Goal: Task Accomplishment & Management: Complete application form

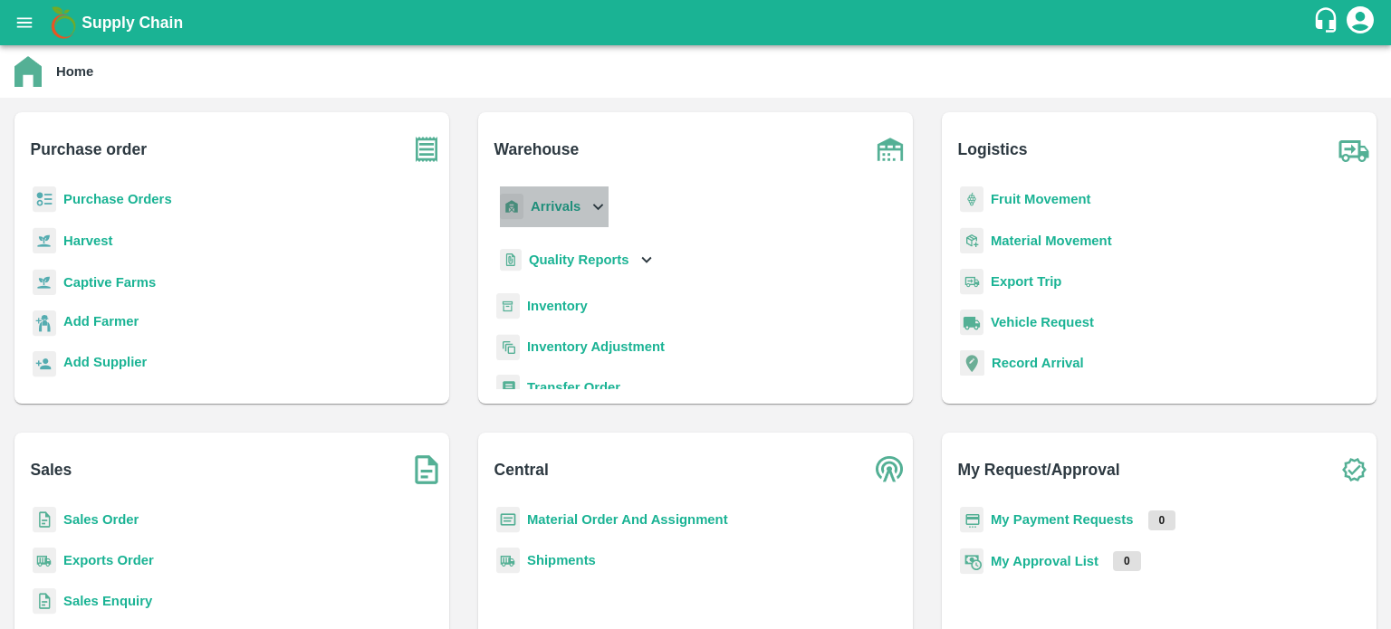
click at [593, 205] on icon at bounding box center [598, 207] width 10 height 6
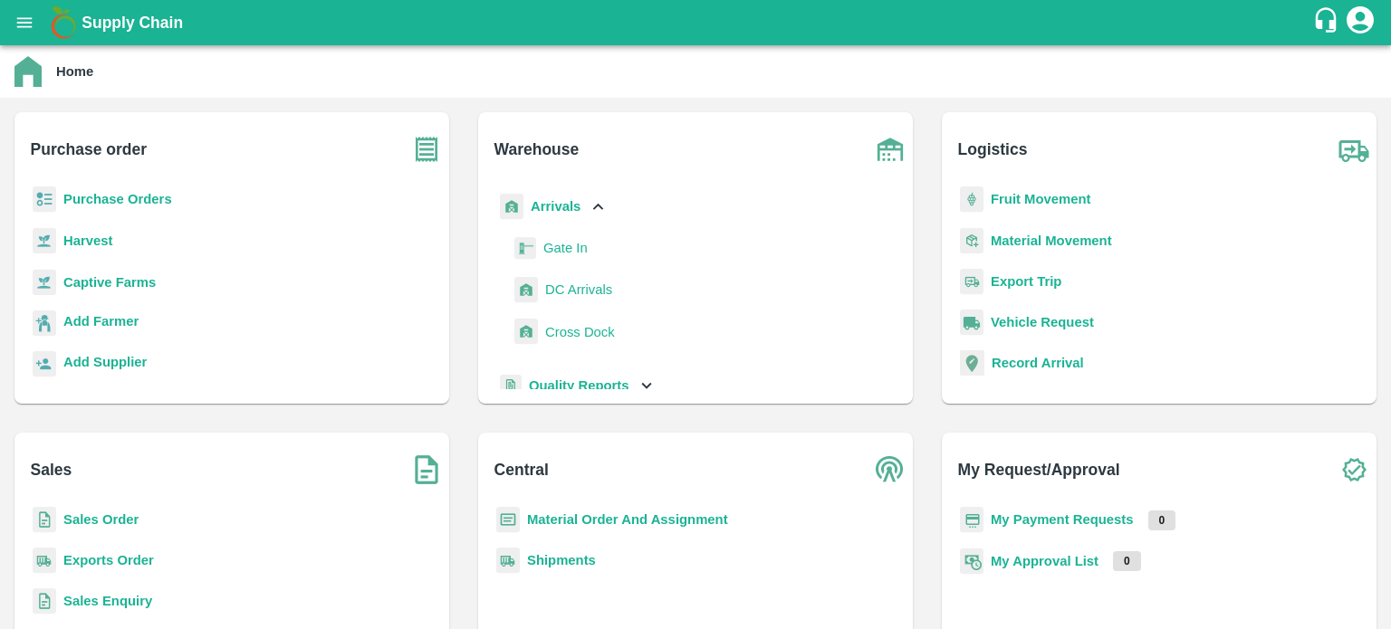
click at [571, 288] on span "DC Arrivals" at bounding box center [578, 290] width 67 height 20
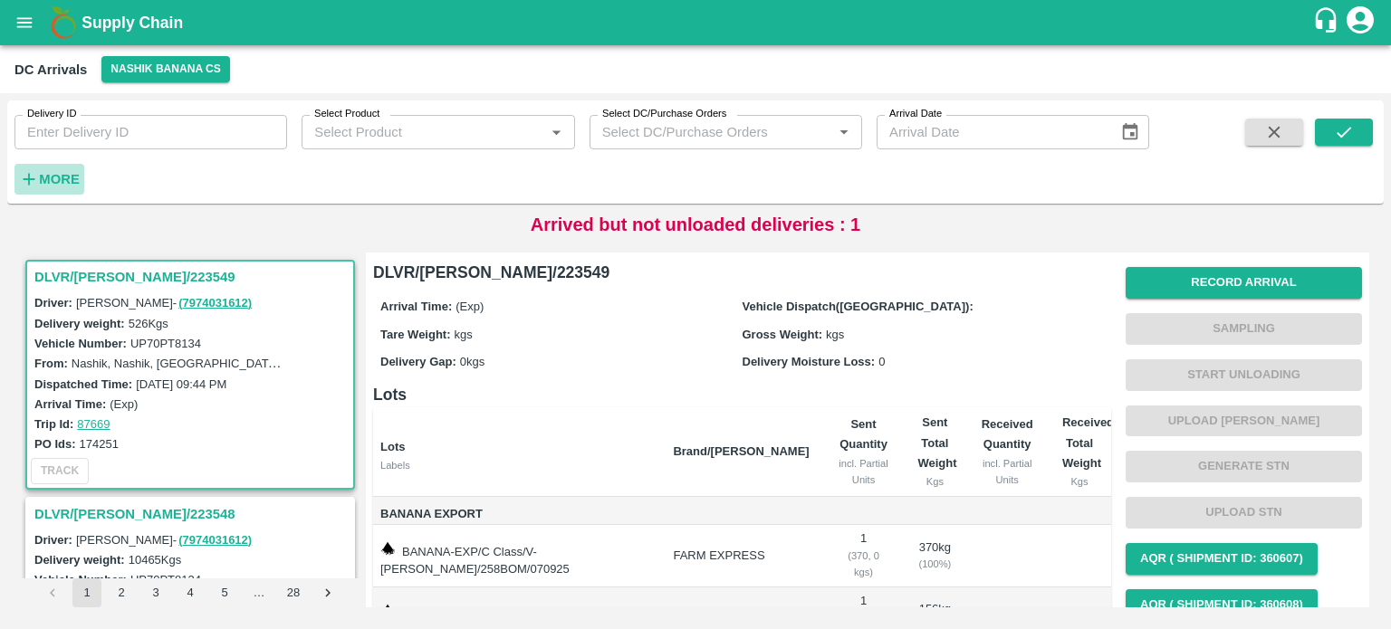
click at [62, 184] on strong "More" at bounding box center [59, 179] width 41 height 14
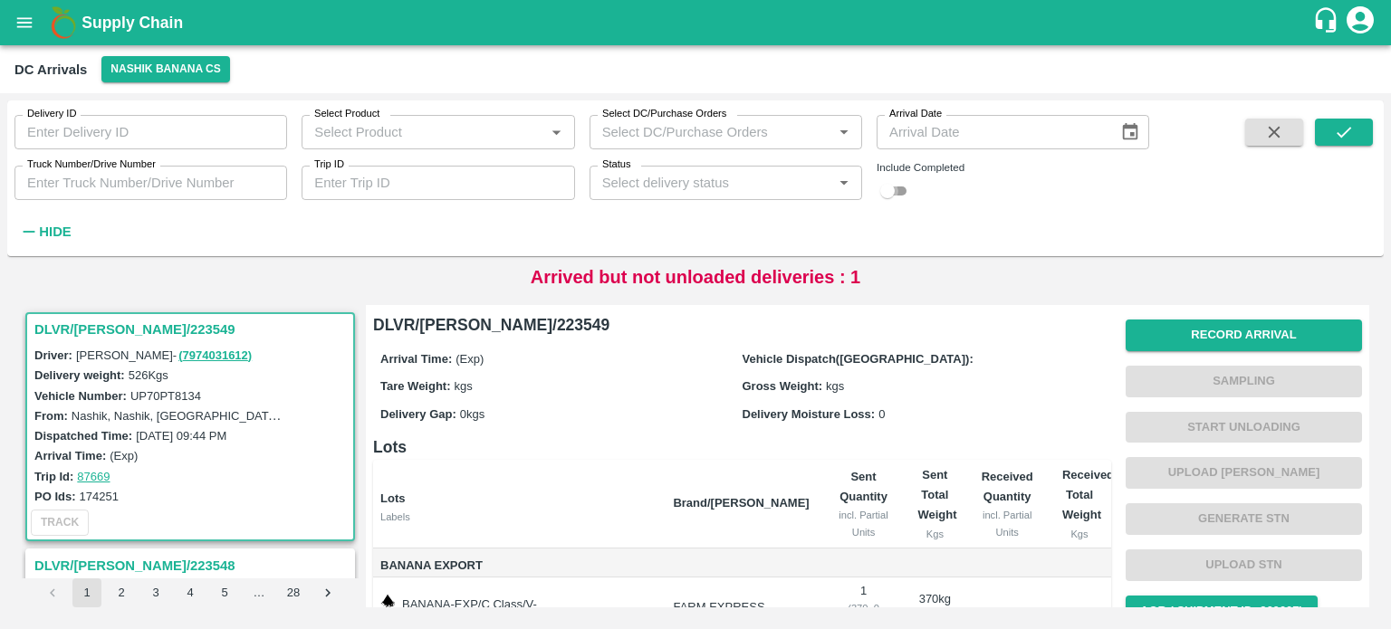
click at [891, 199] on input "checkbox" at bounding box center [887, 191] width 65 height 22
checkbox input "true"
click at [145, 186] on input "Truck Number/Drive Number" at bounding box center [150, 183] width 273 height 34
type input "6"
type input "0605"
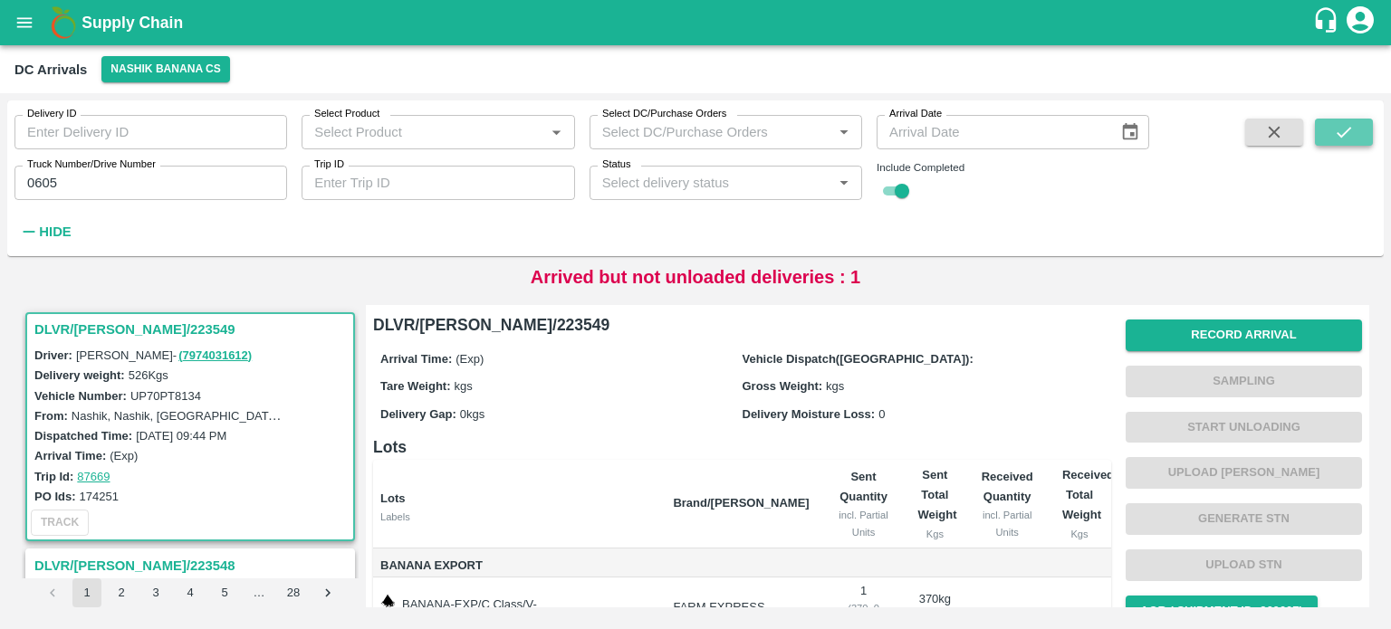
click at [1347, 139] on icon "submit" at bounding box center [1344, 132] width 20 height 20
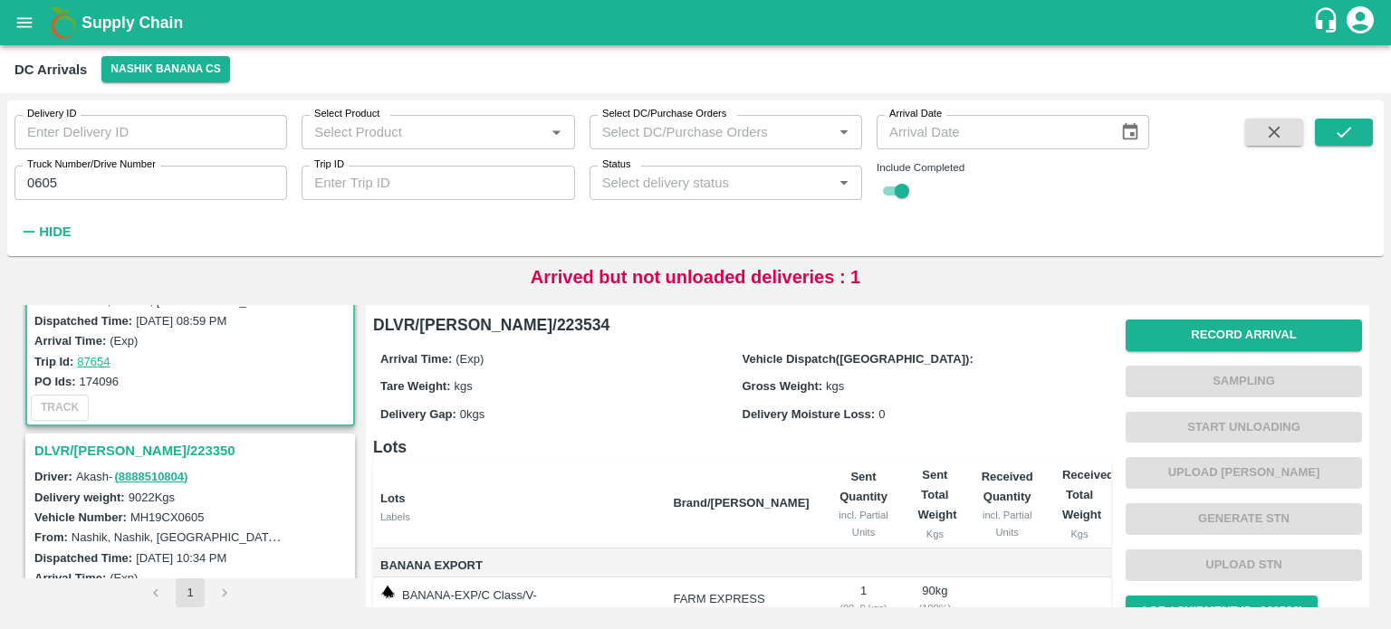
scroll to position [123, 0]
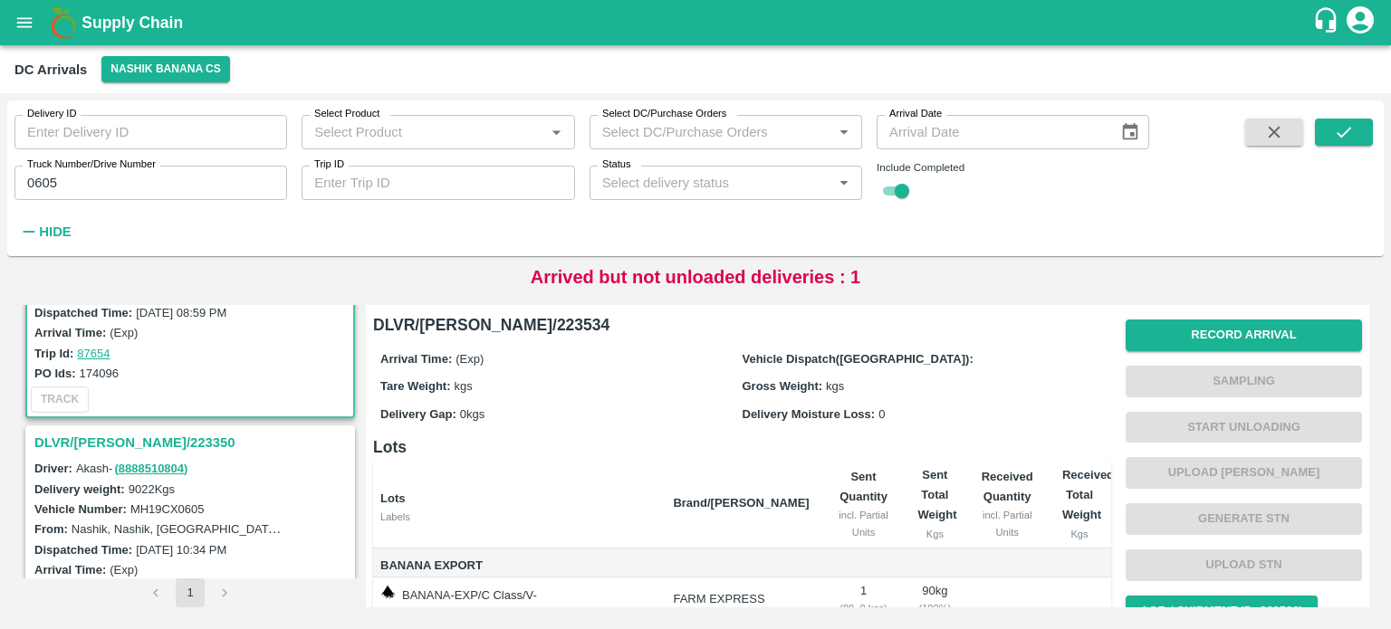
click at [112, 439] on h3 "DLVR/[PERSON_NAME]/223350" at bounding box center [192, 443] width 317 height 24
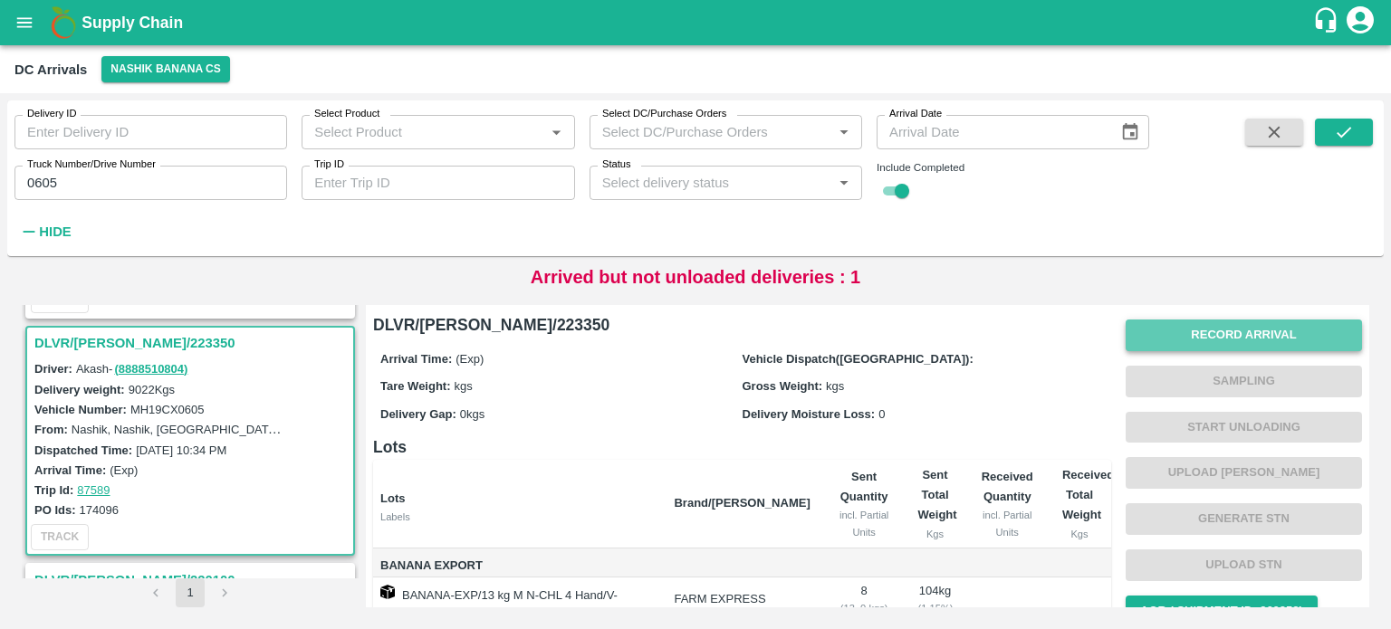
click at [1206, 346] on button "Record Arrival" at bounding box center [1243, 336] width 236 height 32
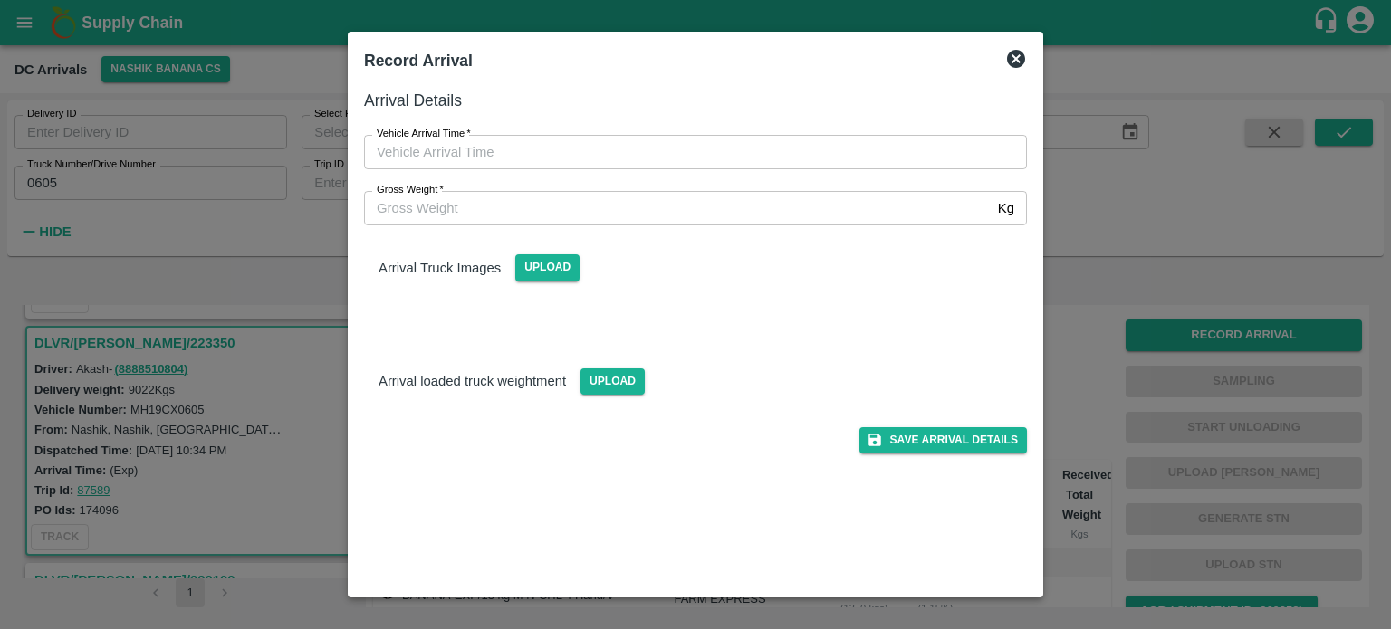
click at [458, 139] on label "Vehicle Arrival Time   *" at bounding box center [424, 134] width 94 height 14
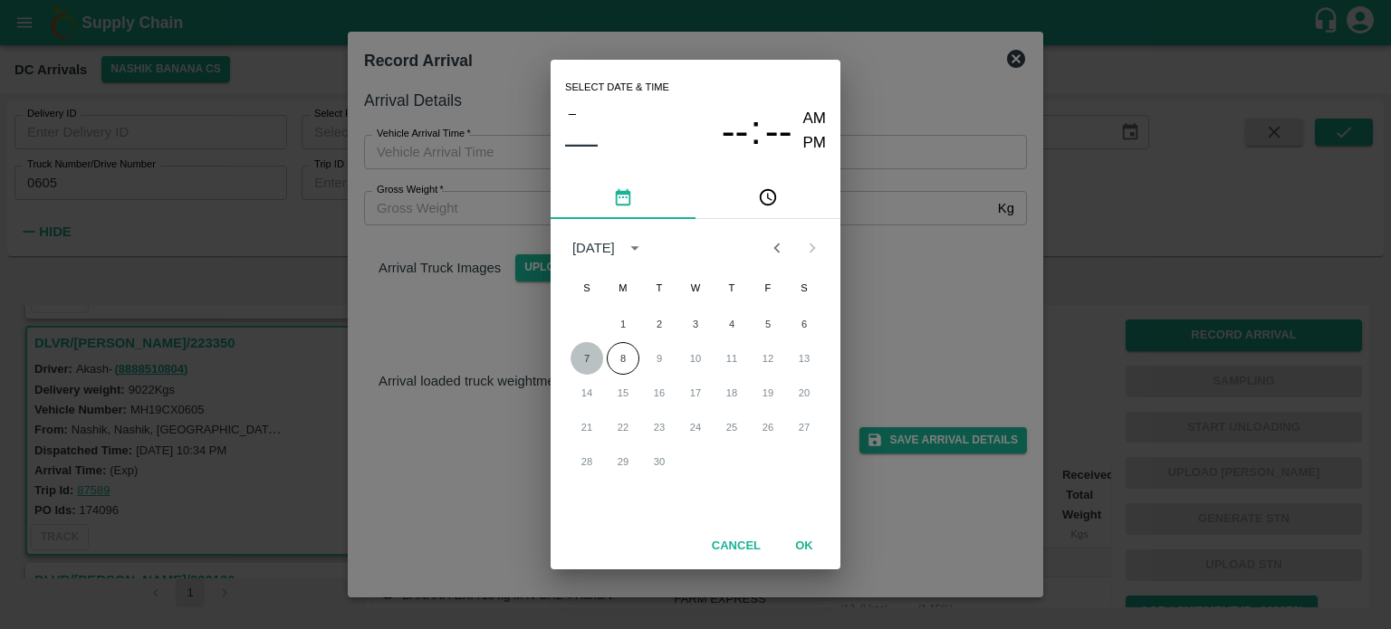
click at [592, 364] on button "7" at bounding box center [586, 358] width 33 height 33
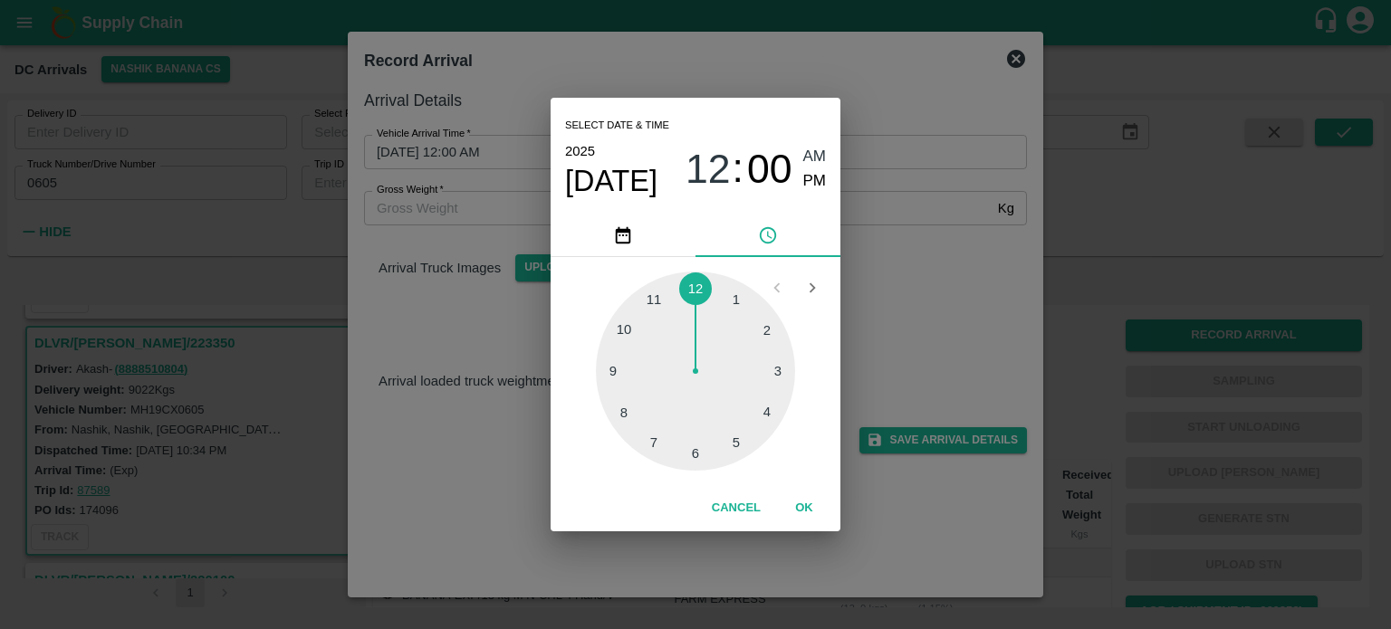
click at [655, 437] on div at bounding box center [695, 371] width 199 height 199
click at [816, 187] on span "PM" at bounding box center [815, 181] width 24 height 24
type input "[DATE] 07:00 PM"
click at [871, 255] on div "Select date & time [DATE] 07 : 00 AM PM 05 10 15 20 25 30 35 40 45 50 55 00 Can…" at bounding box center [695, 314] width 1391 height 629
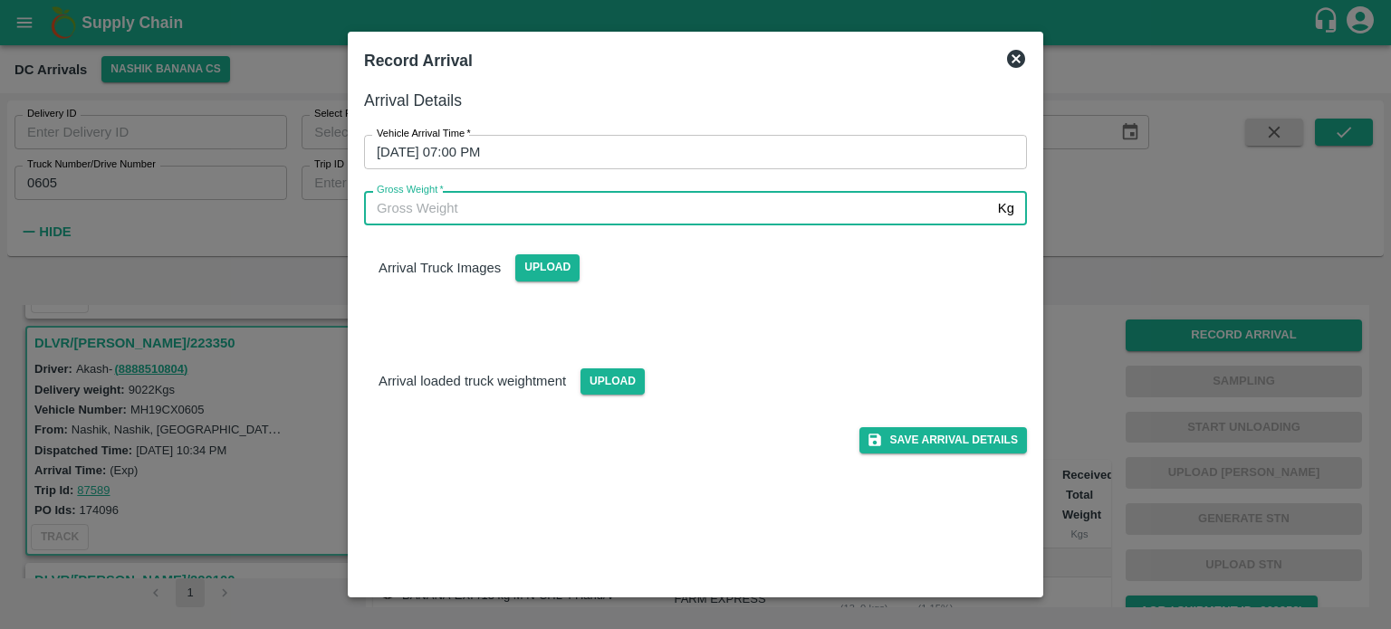
click at [474, 209] on input "Gross Weight   *" at bounding box center [677, 208] width 627 height 34
type input "15630"
click at [619, 379] on span "Upload" at bounding box center [612, 382] width 64 height 26
click at [0, 0] on input "Upload" at bounding box center [0, 0] width 0 height 0
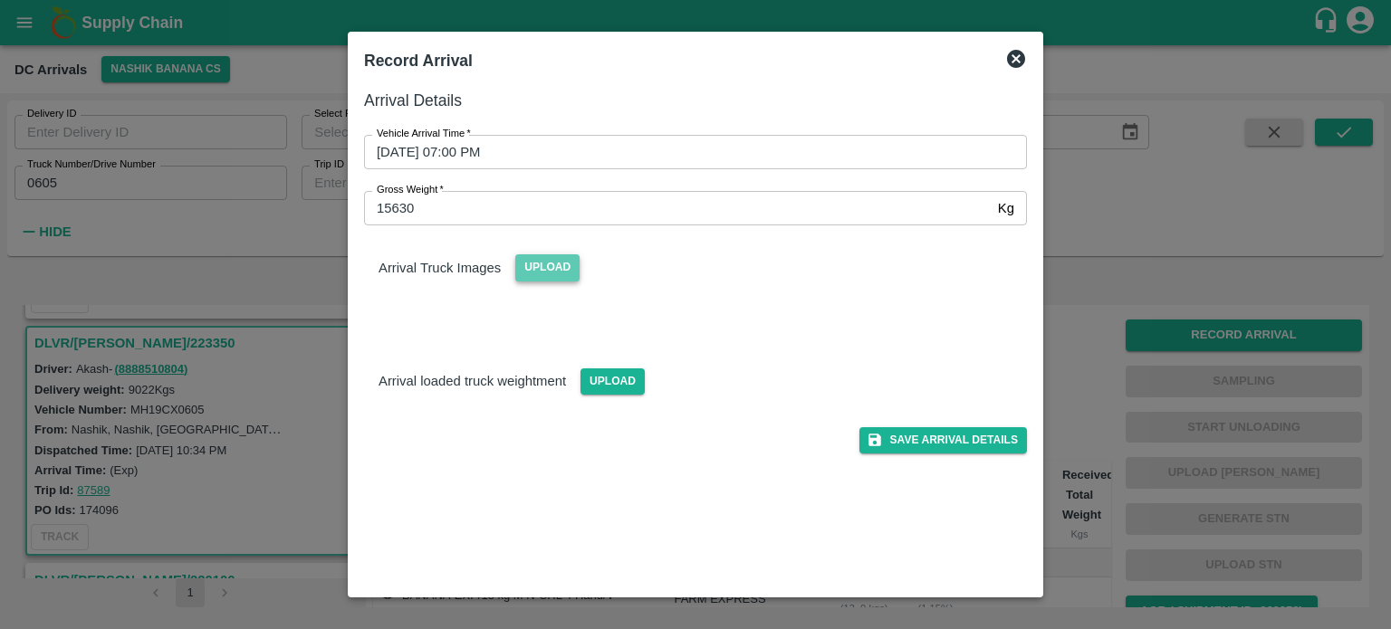
click at [538, 271] on span "Upload" at bounding box center [547, 267] width 64 height 26
click at [0, 0] on input "Upload" at bounding box center [0, 0] width 0 height 0
